Goal: Task Accomplishment & Management: Manage account settings

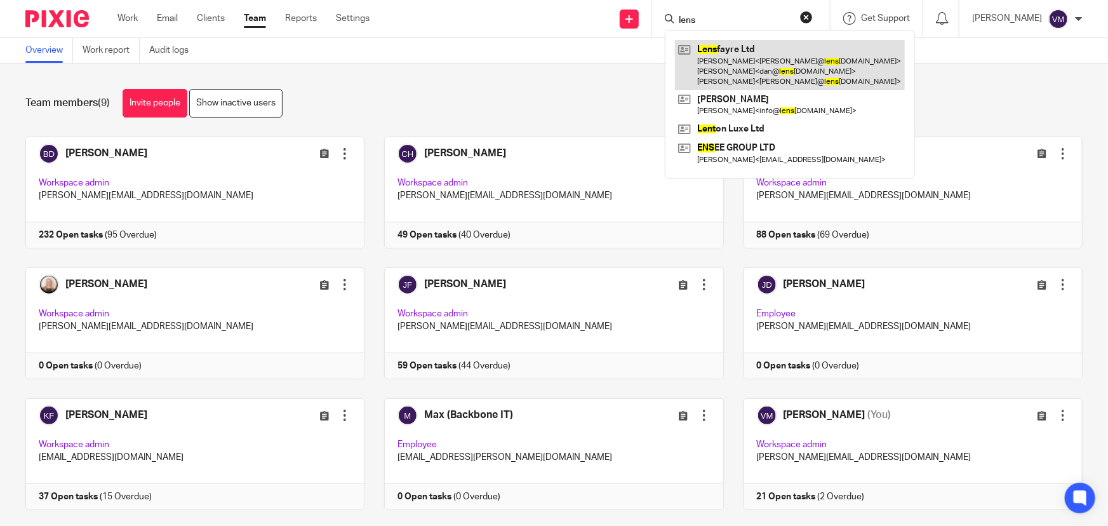
type input "lens"
click at [741, 54] on link at bounding box center [790, 65] width 230 height 50
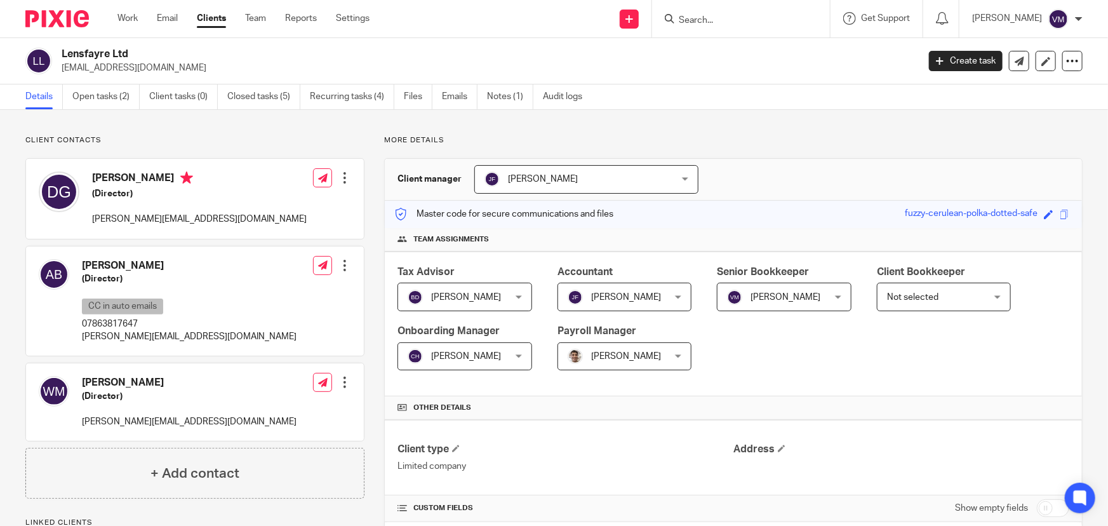
click at [454, 95] on link "Emails" at bounding box center [460, 96] width 36 height 25
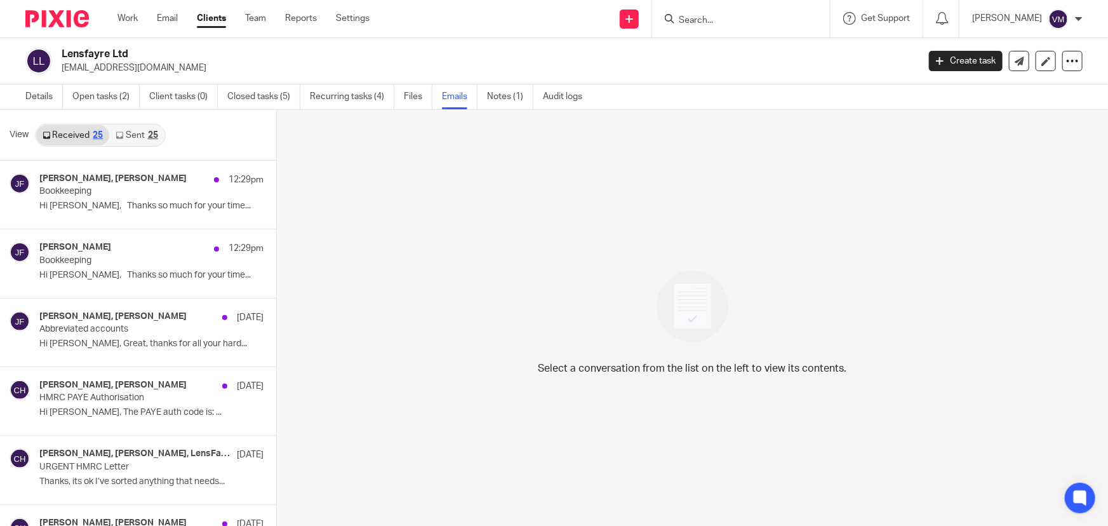
click at [140, 131] on link "Sent 25" at bounding box center [136, 135] width 55 height 20
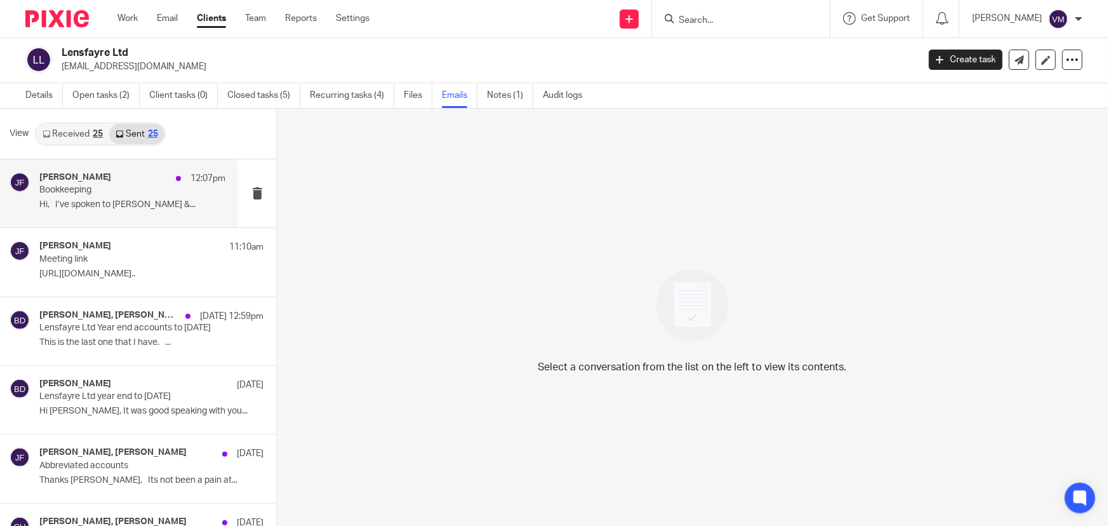
click at [93, 199] on p "Hi, I’ve spoken to Chris &..." at bounding box center [132, 204] width 186 height 11
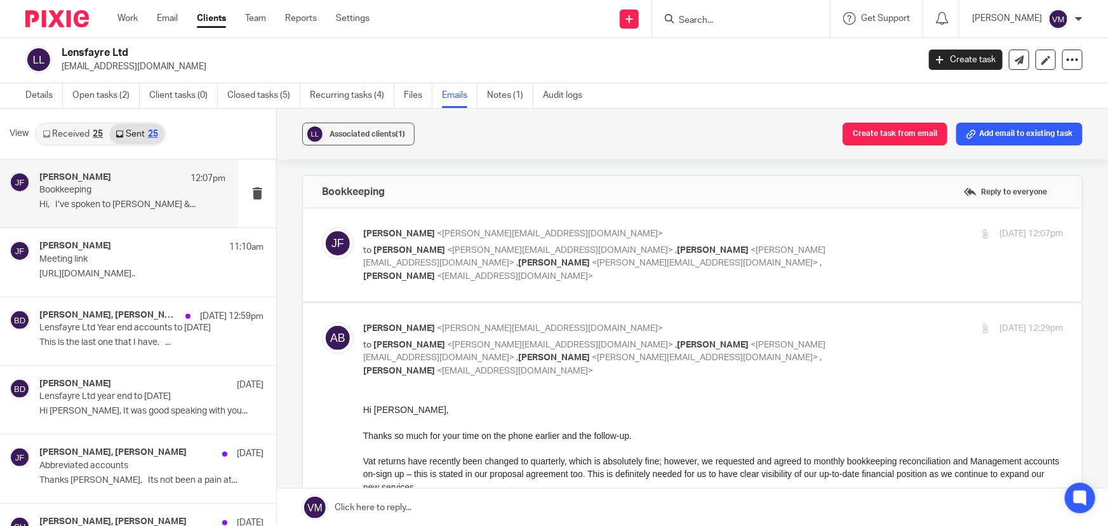
scroll to position [0, 0]
click at [854, 232] on div "25 Sep 2025 12:07pm" at bounding box center [946, 233] width 233 height 13
checkbox input "true"
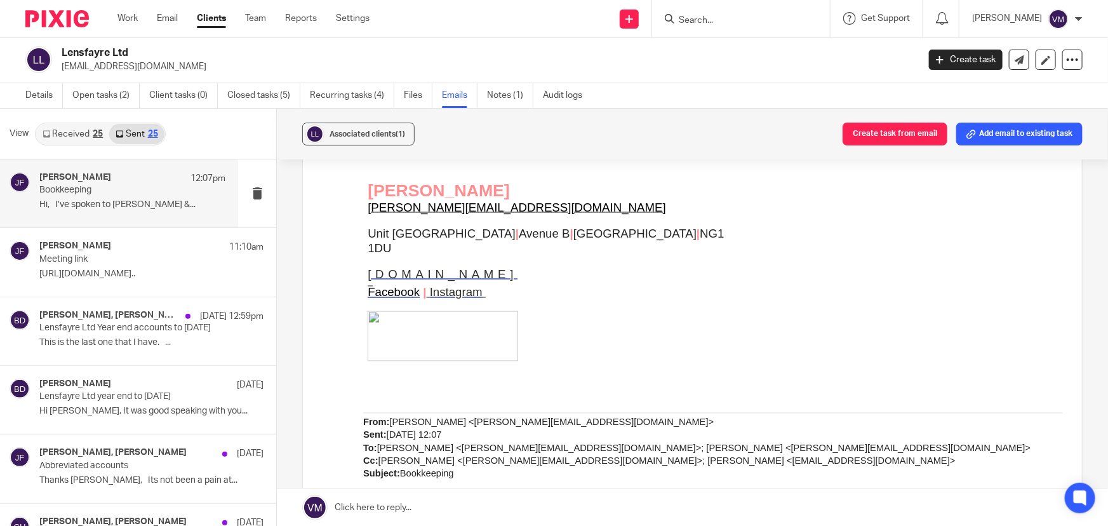
scroll to position [1039, 0]
click at [344, 93] on link "Recurring tasks (4)" at bounding box center [352, 95] width 84 height 25
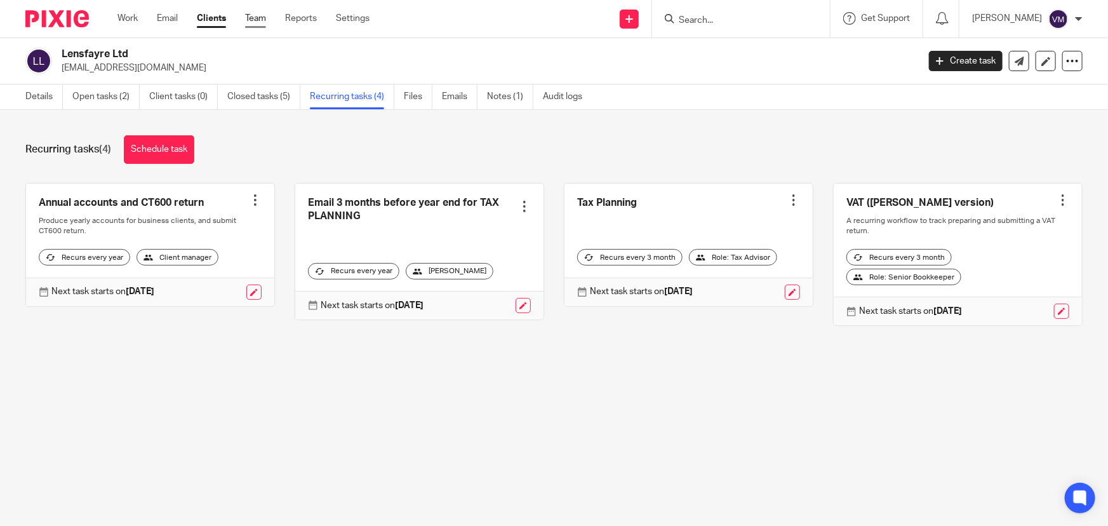
click at [258, 17] on link "Team" at bounding box center [255, 18] width 21 height 13
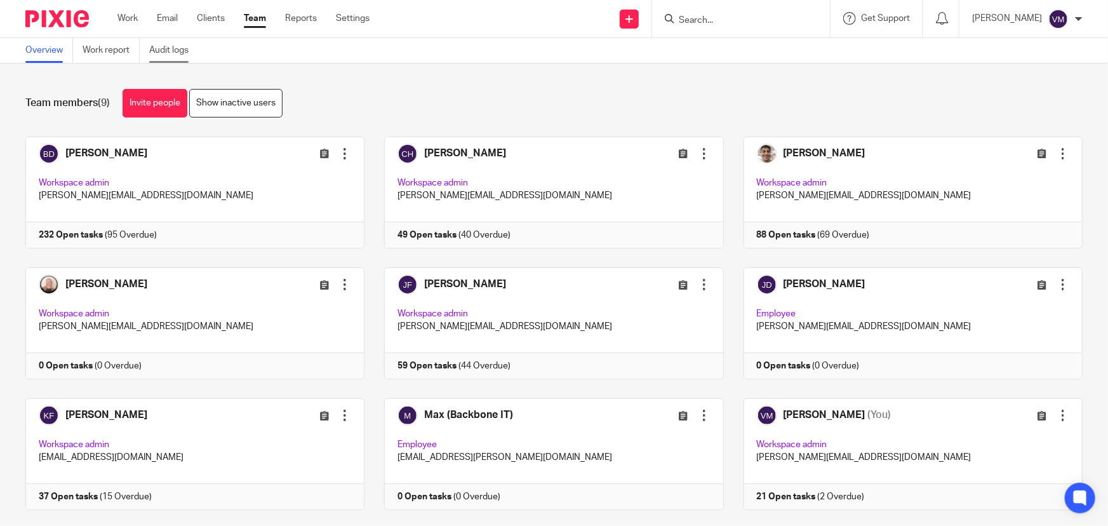
click at [188, 50] on link "Audit logs" at bounding box center [173, 50] width 49 height 25
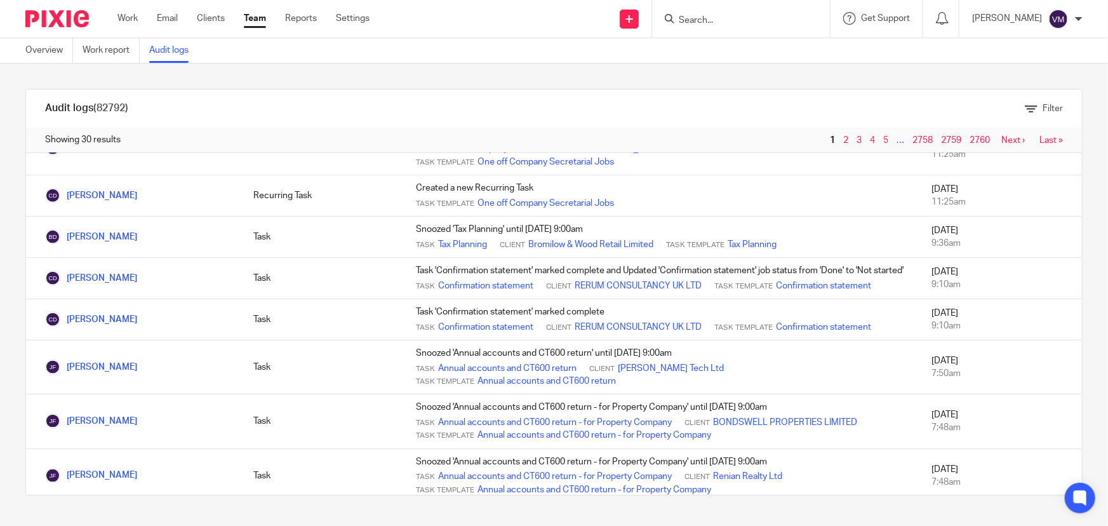
scroll to position [635, 0]
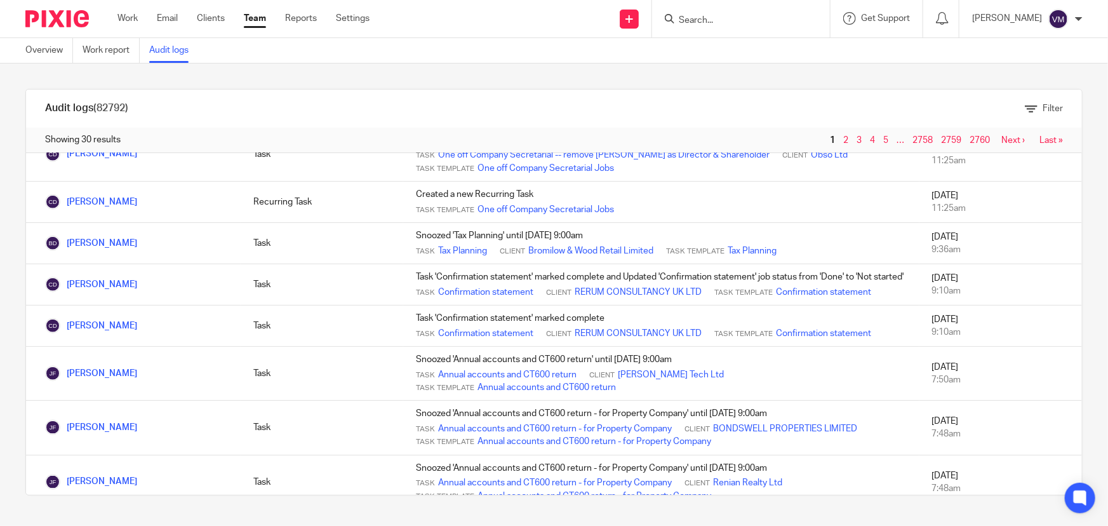
click at [253, 11] on div "Work Email Clients Team Reports Settings Work Email Clients Team Reports Settin…" at bounding box center [247, 18] width 284 height 37
click at [251, 18] on link "Team" at bounding box center [255, 18] width 22 height 13
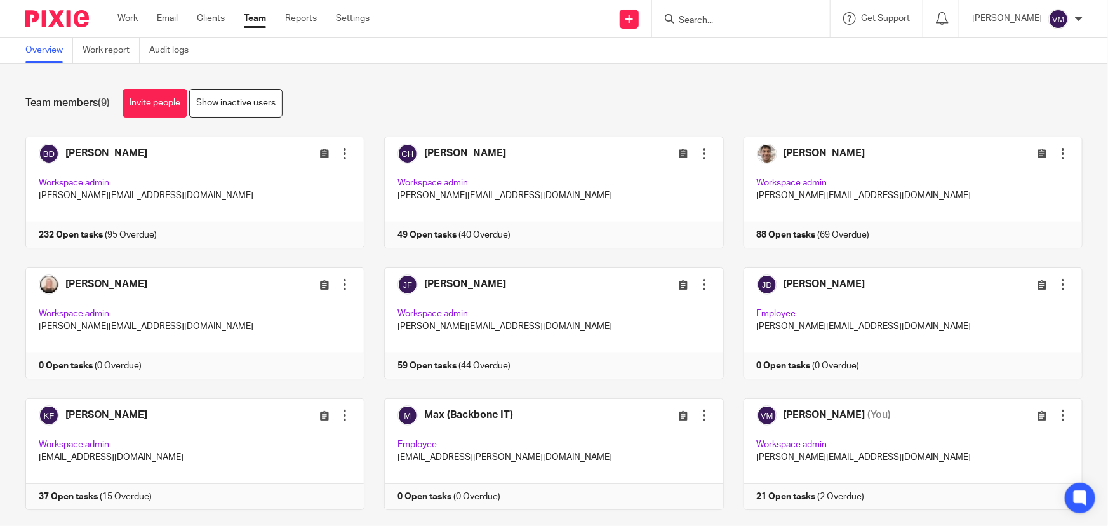
click at [723, 20] on input "Search" at bounding box center [735, 20] width 114 height 11
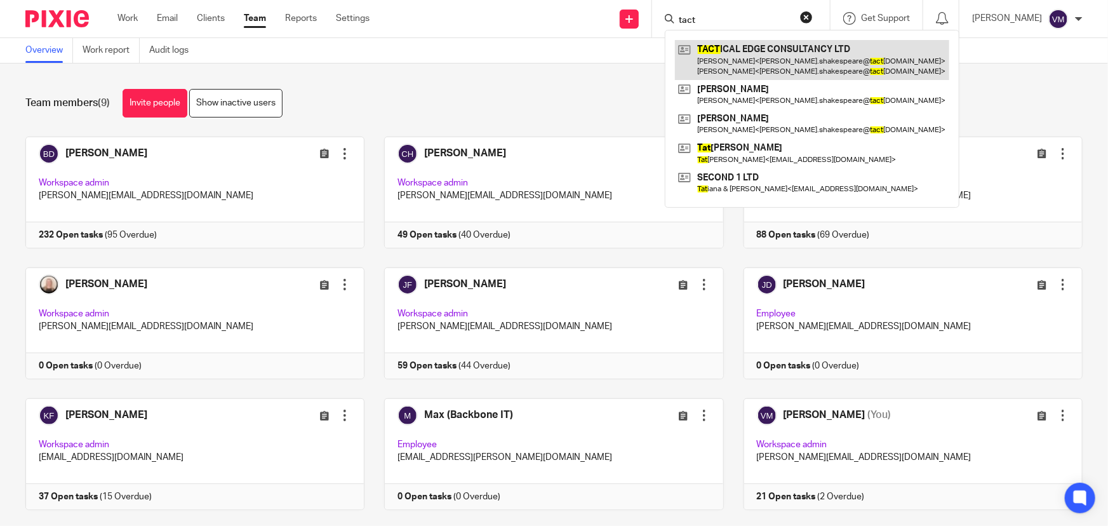
type input "tact"
click at [756, 49] on link at bounding box center [812, 59] width 274 height 39
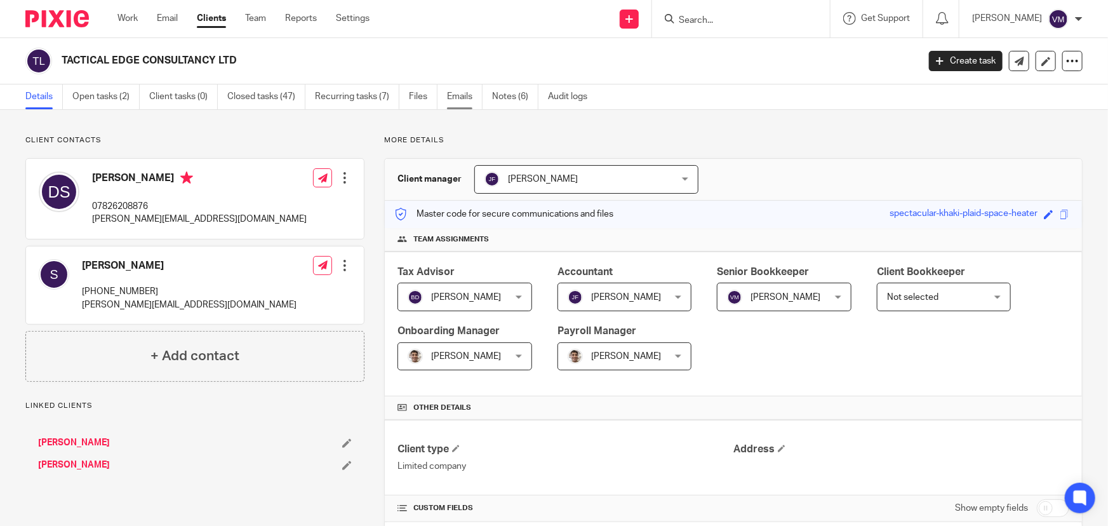
click at [461, 97] on link "Emails" at bounding box center [465, 96] width 36 height 25
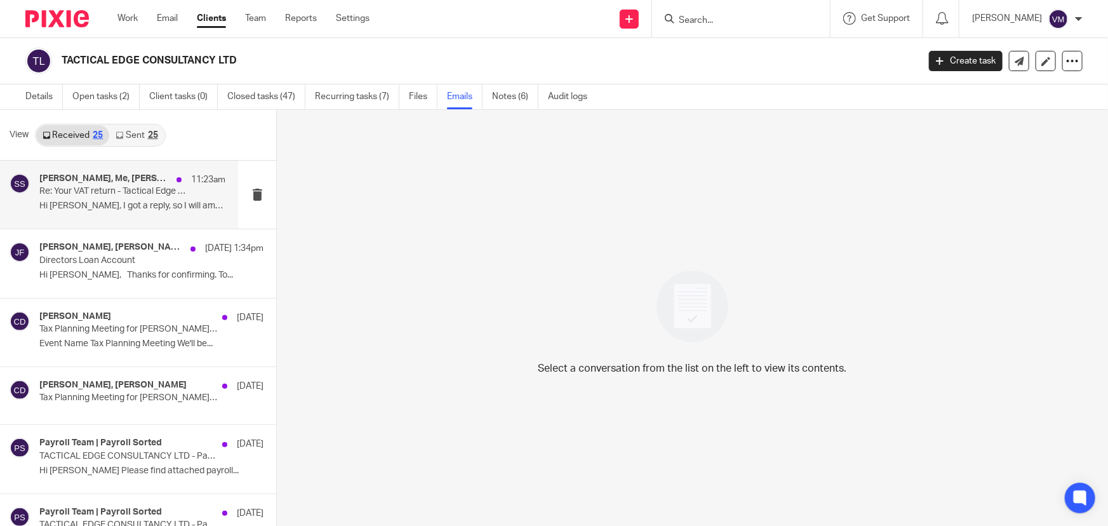
click at [121, 188] on p "Re: Your VAT return - Tactical Edge Consultancy" at bounding box center [113, 191] width 149 height 11
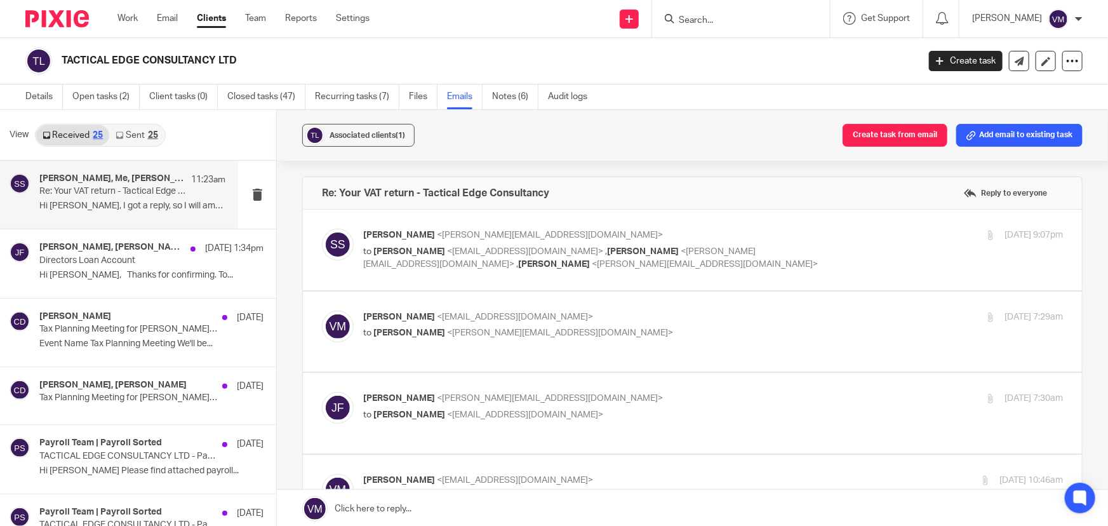
click at [845, 230] on div "24 Sep 2025 9:07pm" at bounding box center [946, 235] width 233 height 13
checkbox input "true"
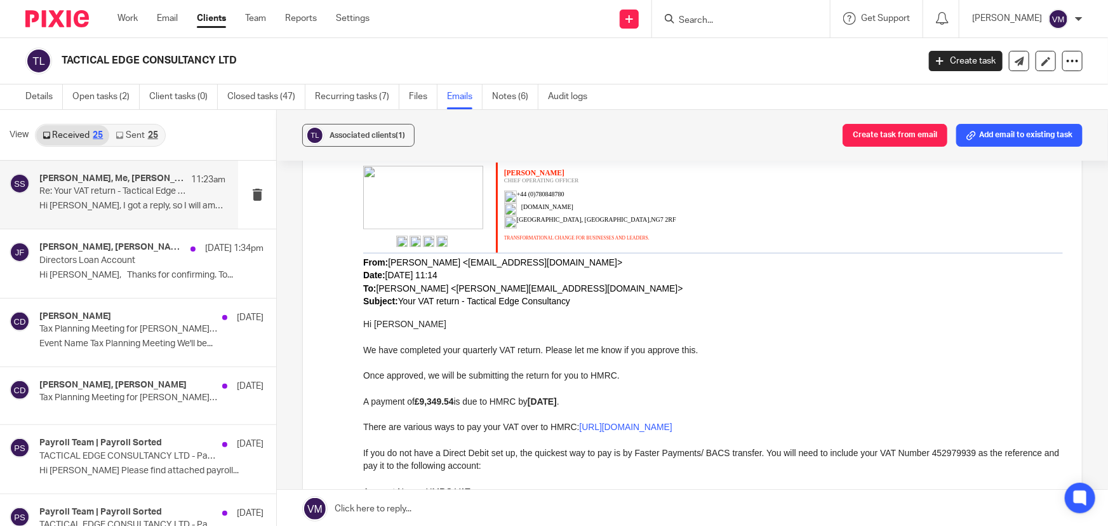
scroll to position [404, 0]
click at [727, 25] on input "Search" at bounding box center [735, 20] width 114 height 11
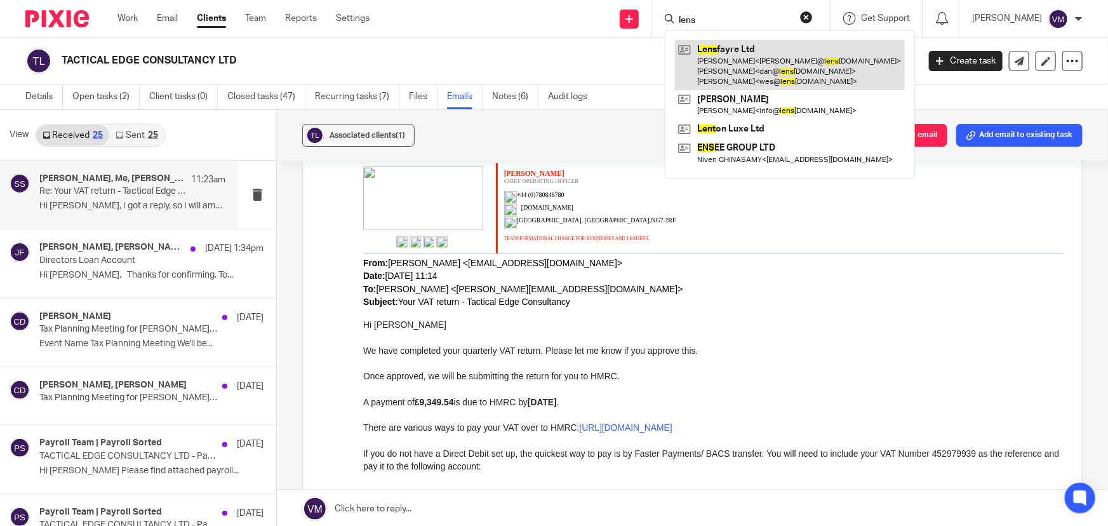
type input "lens"
click at [739, 58] on link at bounding box center [790, 65] width 230 height 50
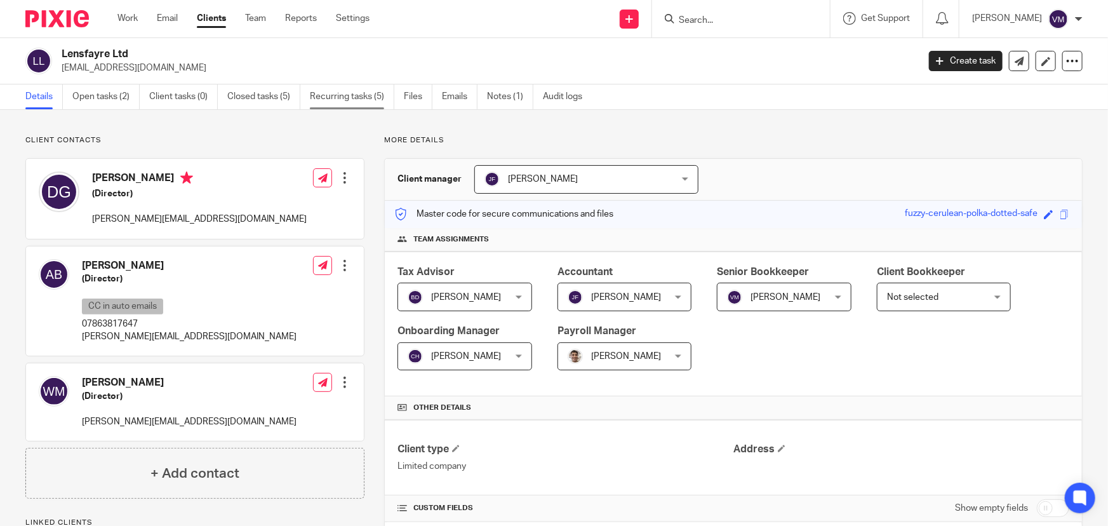
click at [349, 93] on link "Recurring tasks (5)" at bounding box center [352, 96] width 84 height 25
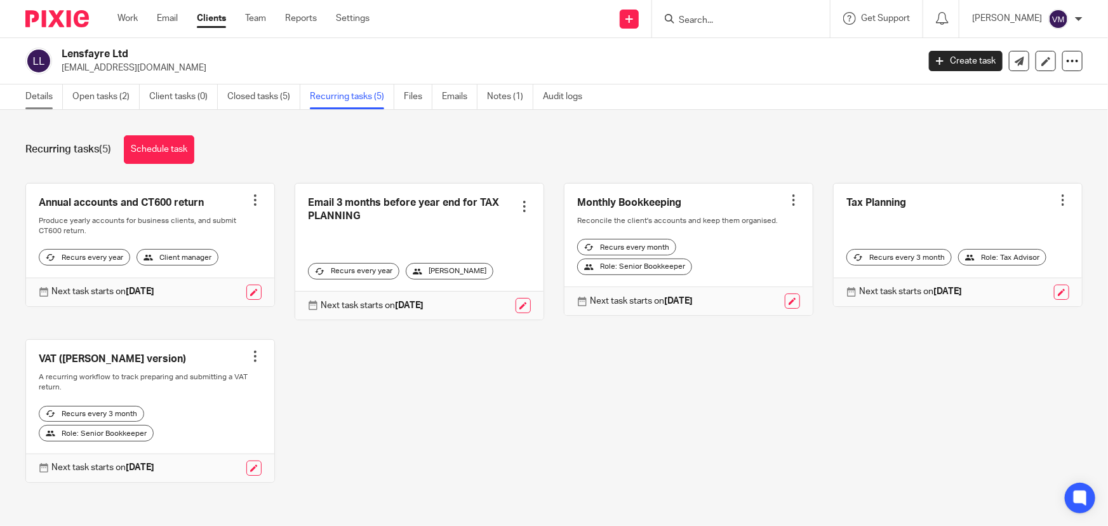
click at [34, 98] on link "Details" at bounding box center [43, 96] width 37 height 25
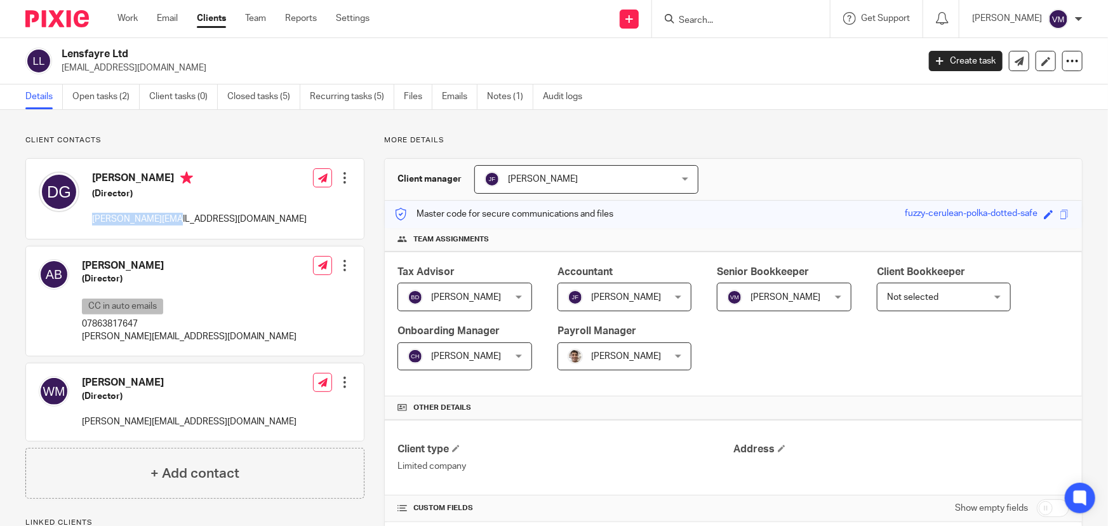
drag, startPoint x: 181, startPoint y: 218, endPoint x: 90, endPoint y: 218, distance: 90.8
click at [90, 218] on div "[PERSON_NAME] (Director) [PERSON_NAME][EMAIL_ADDRESS][DOMAIN_NAME]" at bounding box center [173, 198] width 268 height 67
copy p "[PERSON_NAME][EMAIL_ADDRESS][DOMAIN_NAME]"
click at [376, 95] on link "Recurring tasks (5)" at bounding box center [352, 96] width 84 height 25
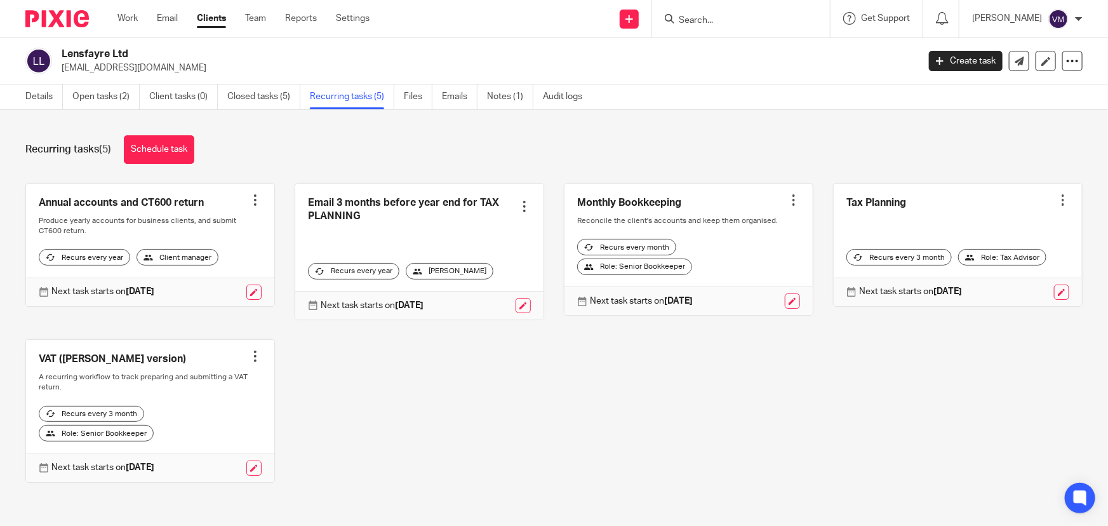
click at [24, 165] on div "Recurring tasks (5) Schedule task Annual accounts and CT600 return Create task …" at bounding box center [554, 318] width 1108 height 416
click at [42, 90] on link "Details" at bounding box center [43, 96] width 37 height 25
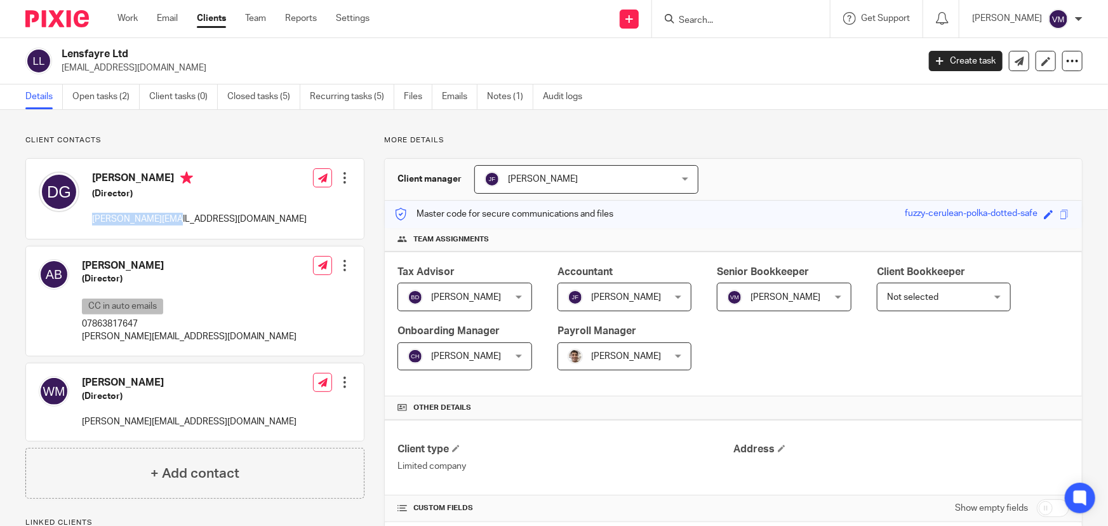
drag, startPoint x: 152, startPoint y: 218, endPoint x: 92, endPoint y: 221, distance: 60.4
click at [92, 221] on p "[PERSON_NAME][EMAIL_ADDRESS][DOMAIN_NAME]" at bounding box center [199, 219] width 215 height 13
copy p "[PERSON_NAME][EMAIL_ADDRESS][DOMAIN_NAME]"
drag, startPoint x: 179, startPoint y: 335, endPoint x: 82, endPoint y: 339, distance: 97.3
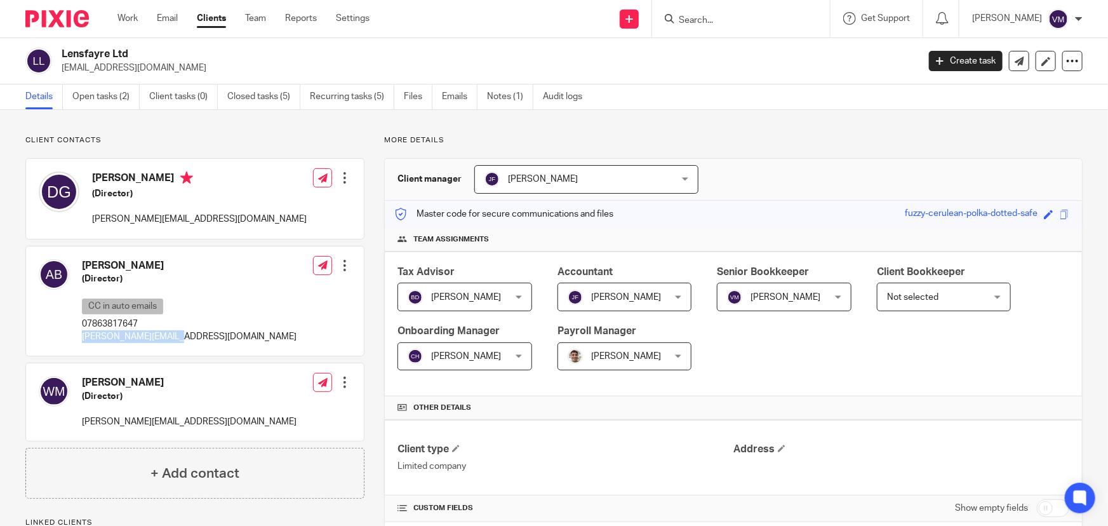
click at [82, 339] on div "Alecia Barnes (Director) CC in auto emails 07863817647 alecia@lensfayre.com Edi…" at bounding box center [195, 301] width 338 height 110
copy p "alecia@lensfayre.com"
click at [357, 89] on link "Recurring tasks (5)" at bounding box center [352, 96] width 84 height 25
